Goal: Task Accomplishment & Management: Manage account settings

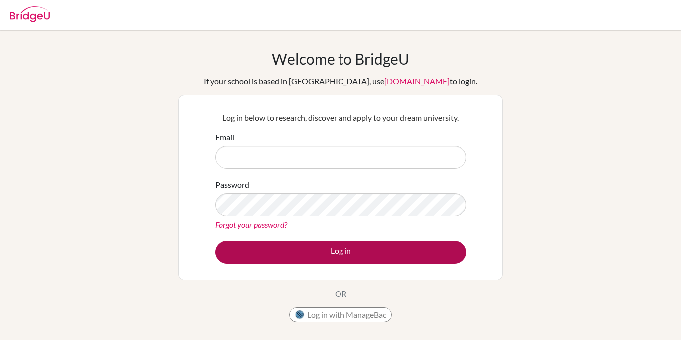
type input "[PERSON_NAME][EMAIL_ADDRESS][PERSON_NAME][DOMAIN_NAME]"
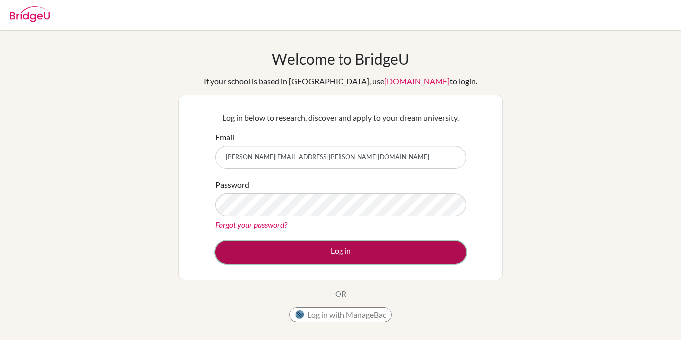
click at [412, 253] on button "Log in" at bounding box center [340, 251] width 251 height 23
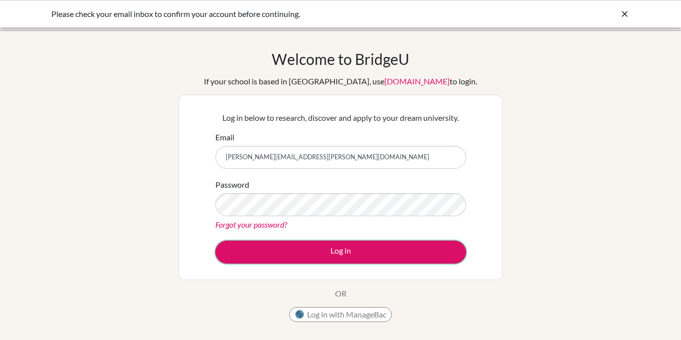
click at [412, 253] on button "Log in" at bounding box center [340, 251] width 251 height 23
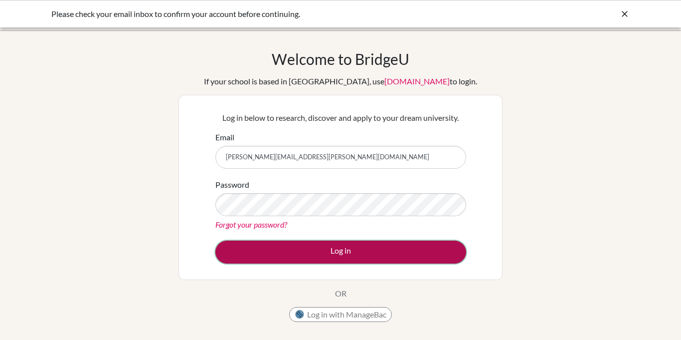
click at [284, 240] on button "Log in" at bounding box center [340, 251] width 251 height 23
